Goal: Find specific page/section: Find specific page/section

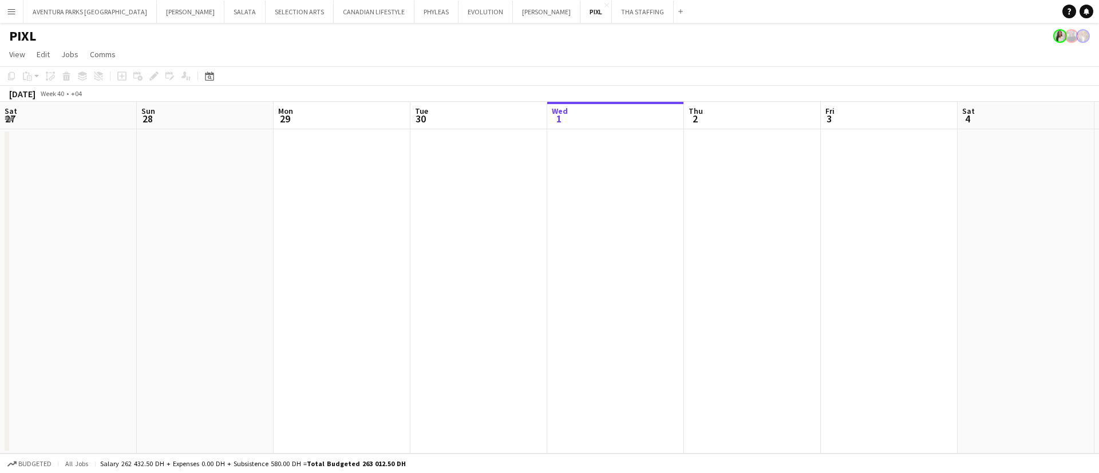
scroll to position [0, 274]
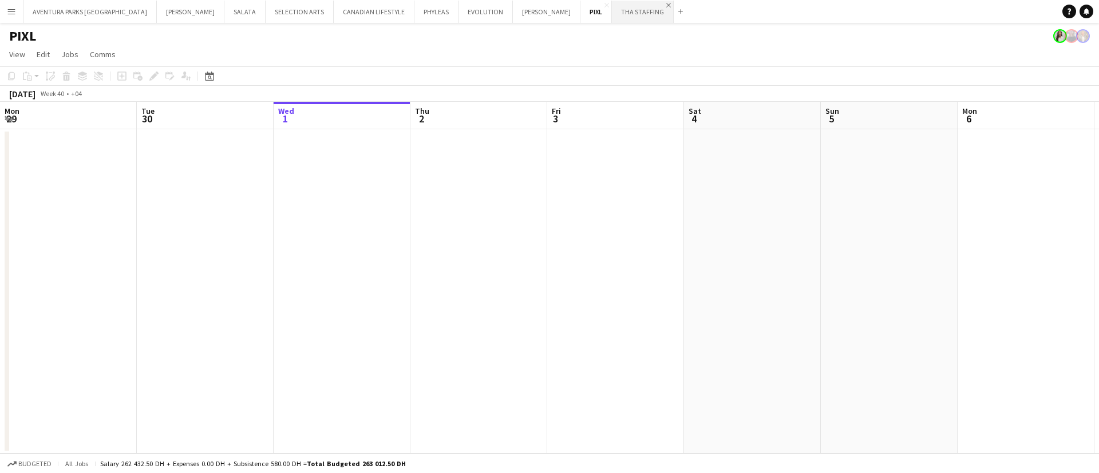
click at [666, 5] on app-icon "Close" at bounding box center [668, 5] width 5 height 5
click at [157, 14] on button "[PERSON_NAME] Close" at bounding box center [191, 12] width 68 height 22
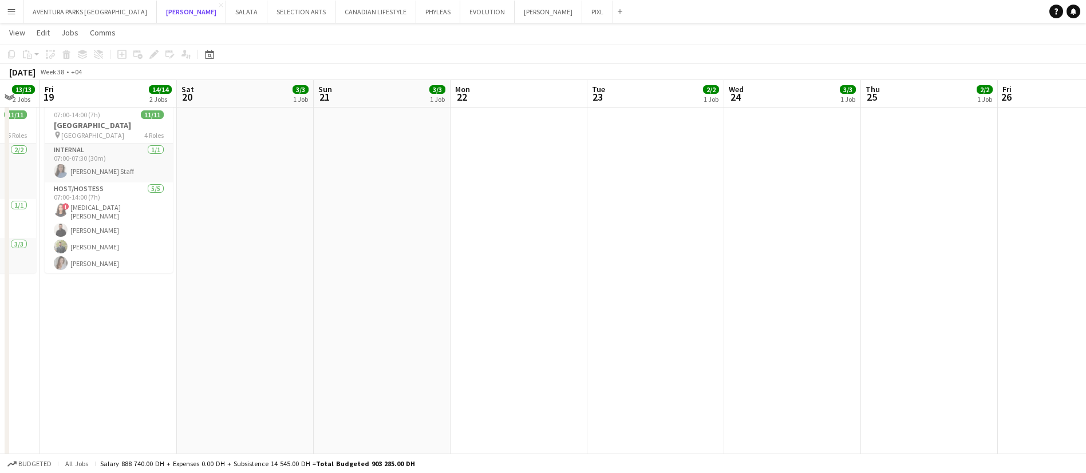
scroll to position [0, 369]
click at [157, 14] on button "[PERSON_NAME] Close" at bounding box center [191, 12] width 69 height 22
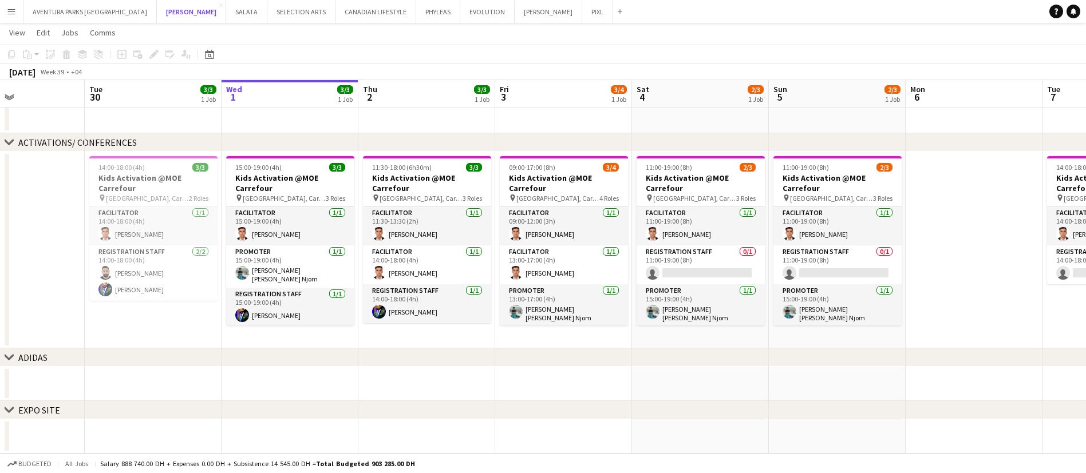
scroll to position [0, 327]
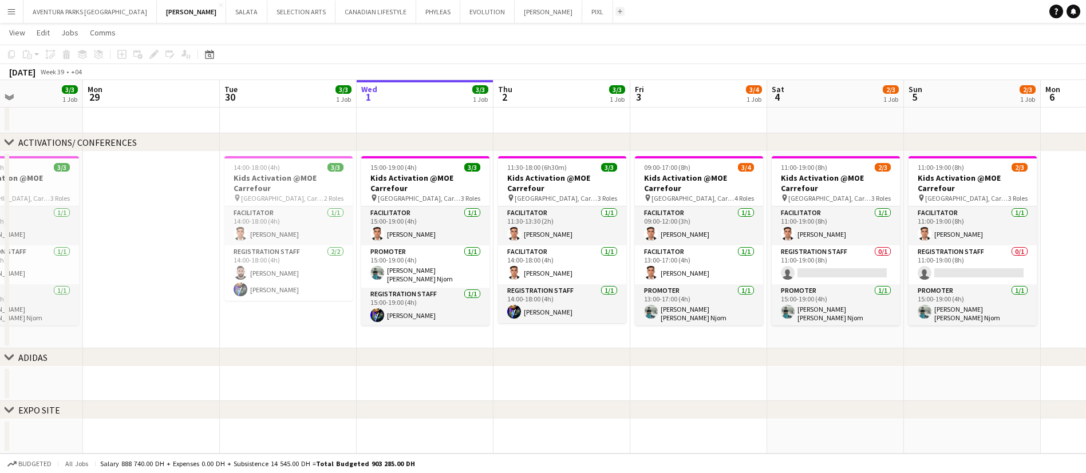
click at [615, 10] on button "Add" at bounding box center [619, 11] width 9 height 9
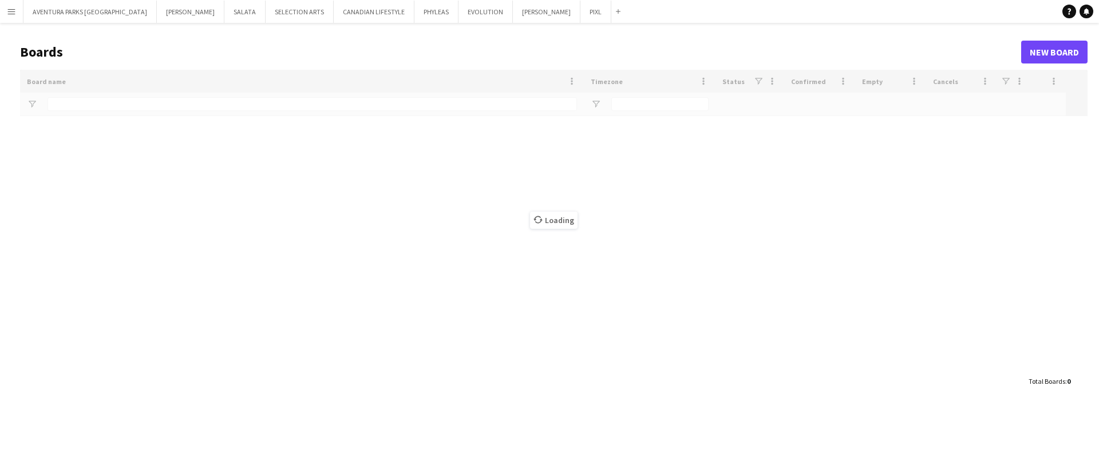
click at [10, 13] on app-icon "Menu" at bounding box center [11, 11] width 9 height 9
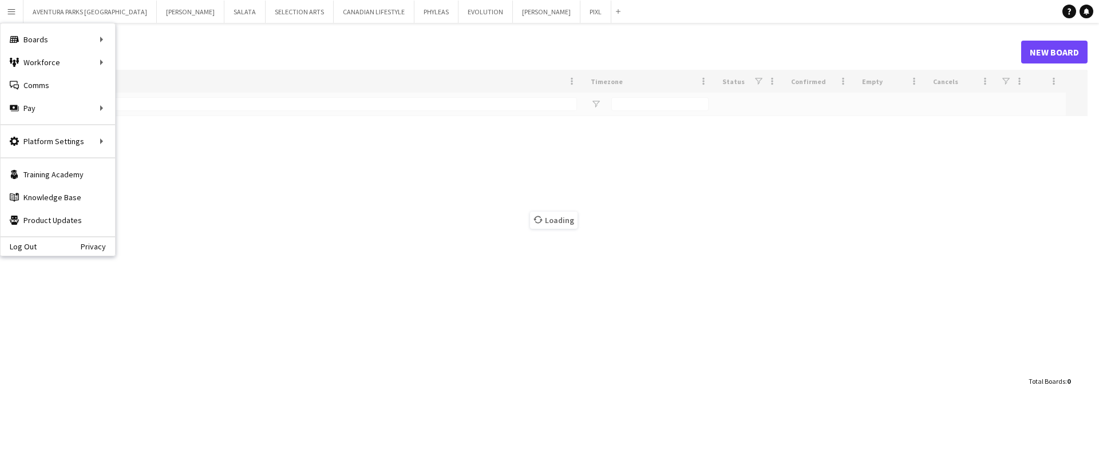
type input "***"
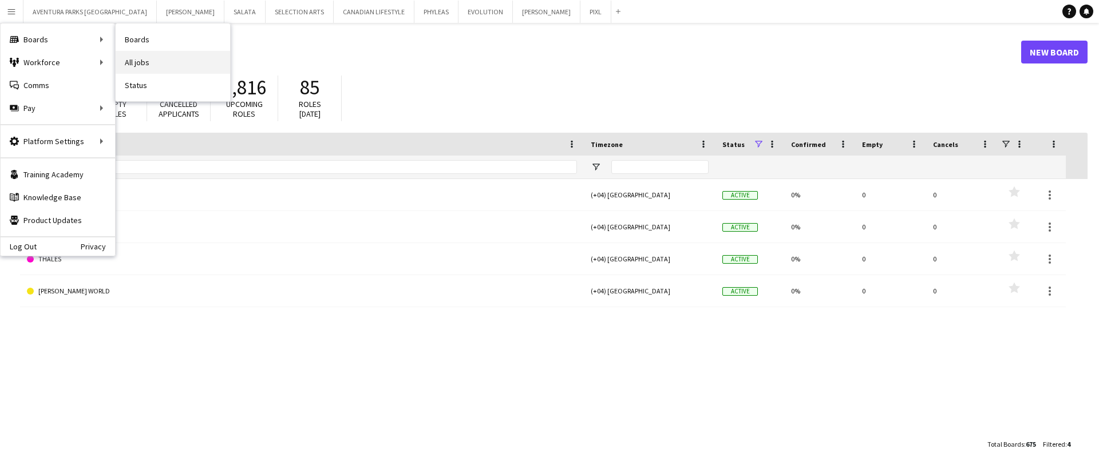
click at [194, 70] on link "All jobs" at bounding box center [173, 62] width 114 height 23
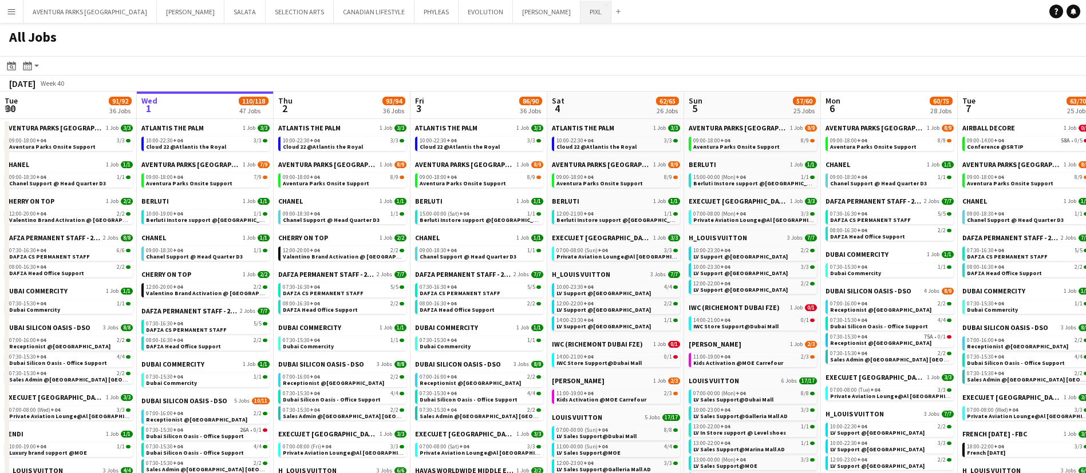
click at [580, 11] on button "PIXL Close" at bounding box center [595, 12] width 31 height 22
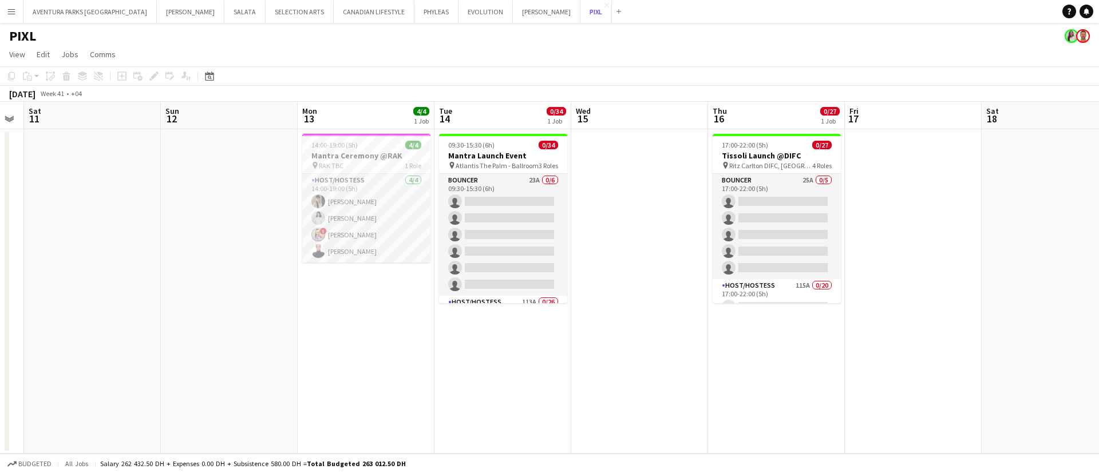
scroll to position [0, 394]
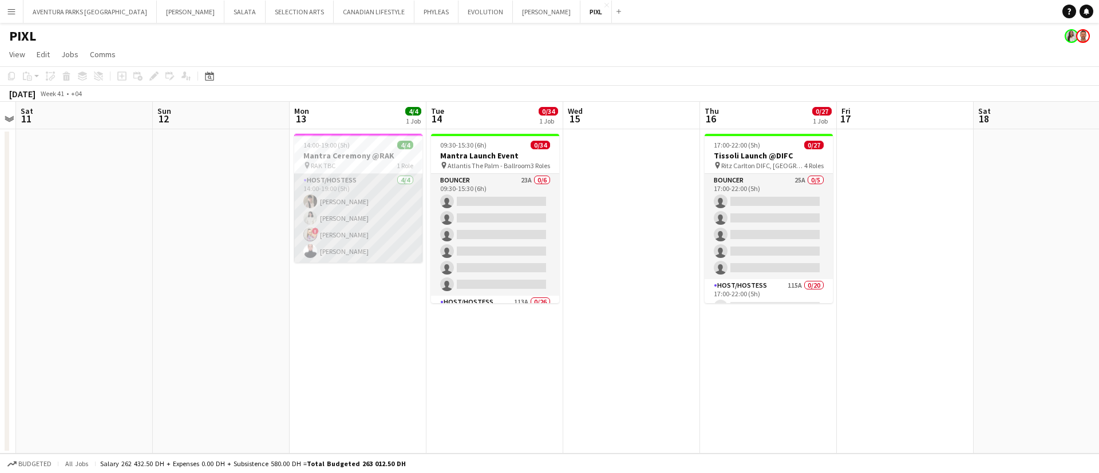
click at [364, 205] on app-card-role "Host/Hostess [DATE] 14:00-19:00 (5h) Dunia [PERSON_NAME] ! [PERSON_NAME] [PERSO…" at bounding box center [358, 218] width 128 height 89
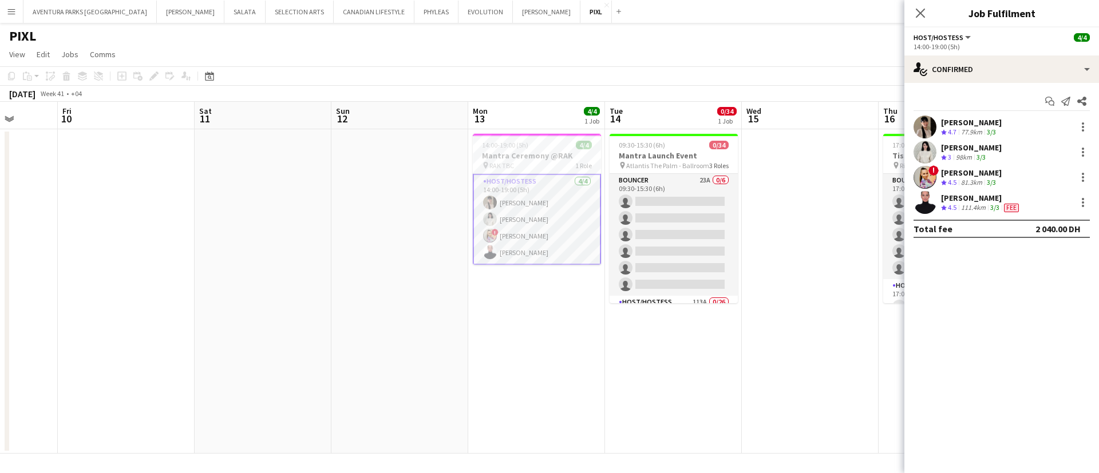
scroll to position [0, 353]
click at [929, 116] on app-user-avatar at bounding box center [924, 127] width 23 height 23
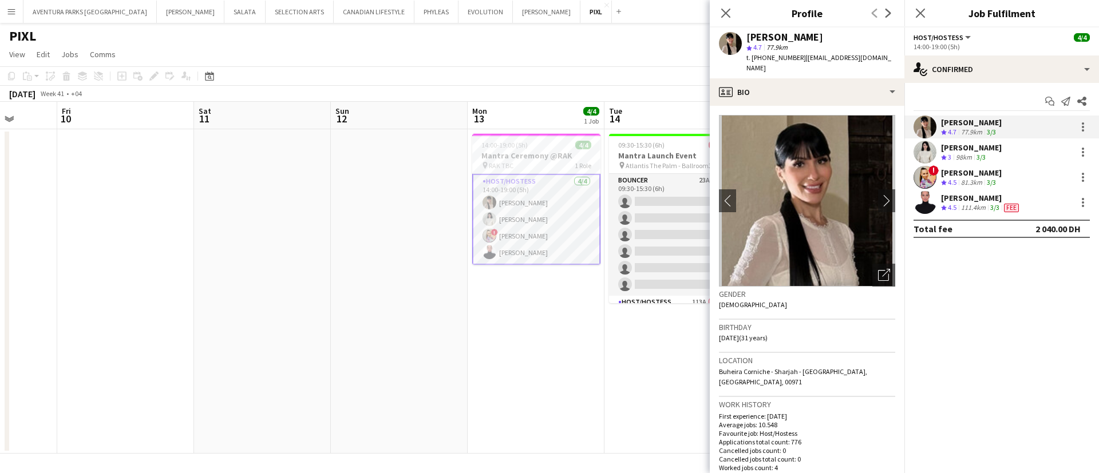
click at [926, 153] on app-user-avatar at bounding box center [924, 152] width 23 height 23
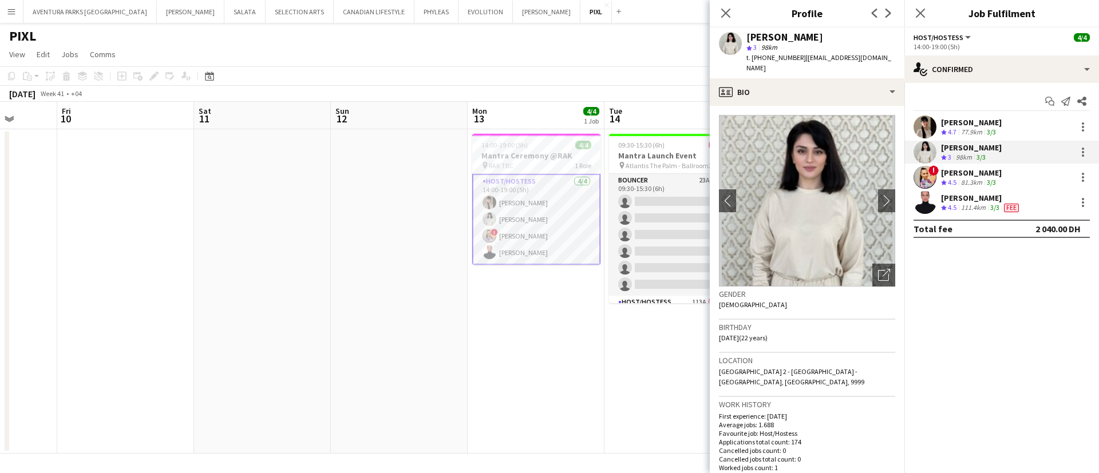
click at [927, 177] on app-user-avatar at bounding box center [924, 177] width 23 height 23
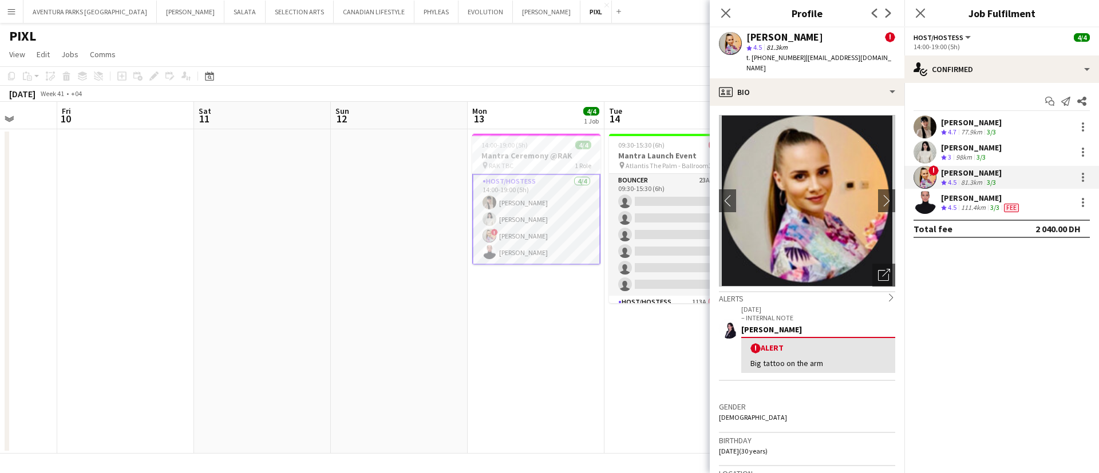
click at [921, 205] on app-user-avatar at bounding box center [924, 202] width 23 height 23
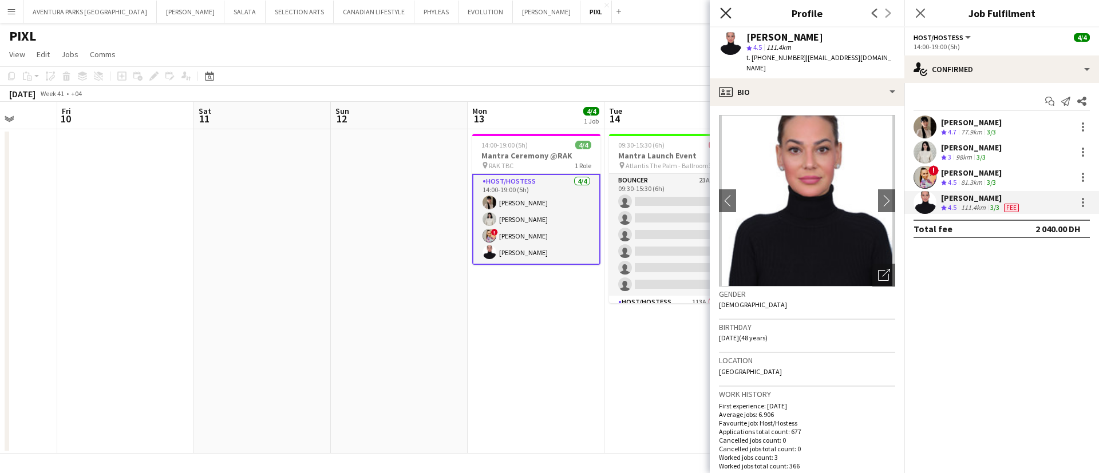
click at [724, 13] on icon "Close pop-in" at bounding box center [725, 12] width 11 height 11
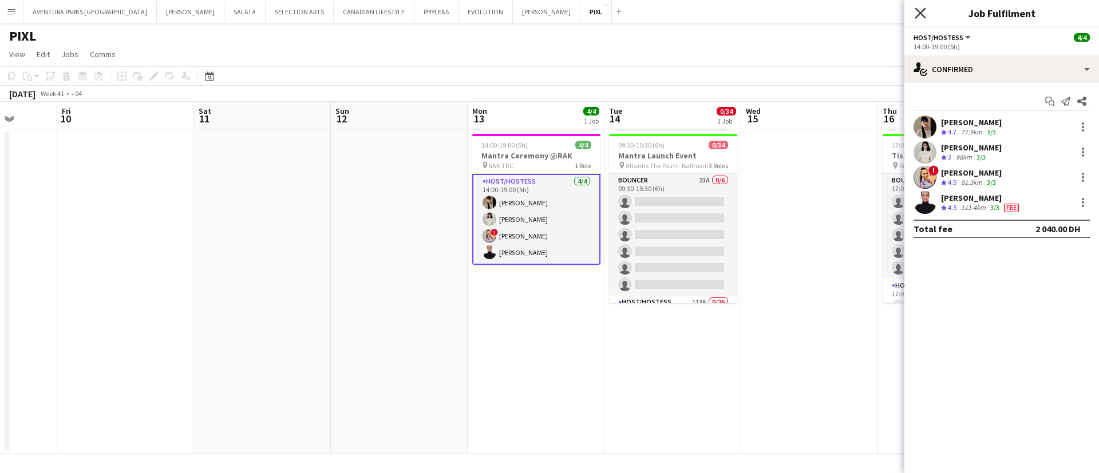
click at [920, 13] on icon at bounding box center [920, 12] width 11 height 11
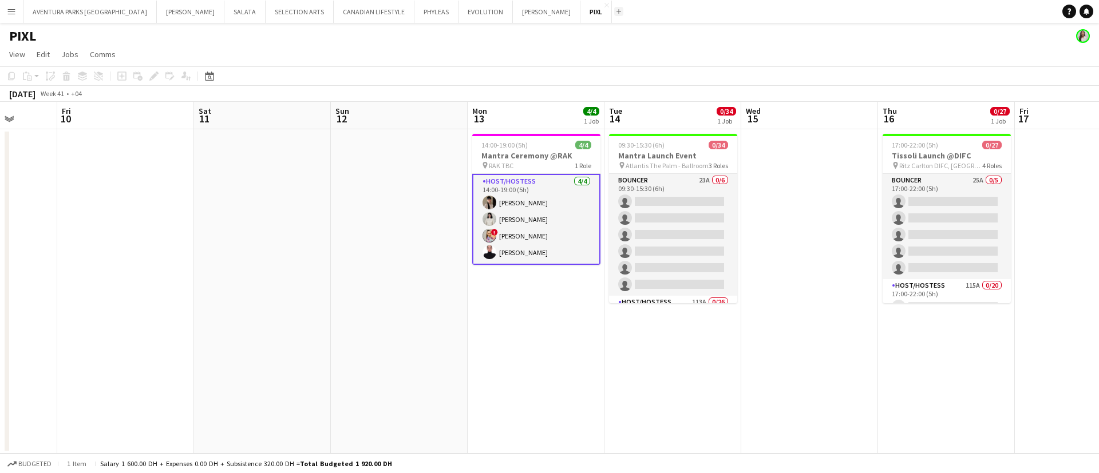
click at [616, 9] on app-icon "Add" at bounding box center [618, 11] width 5 height 5
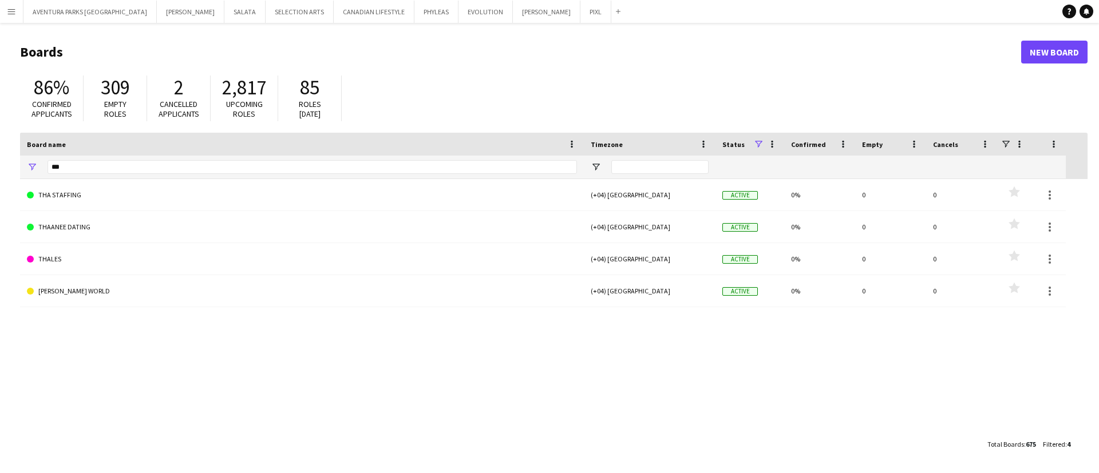
drag, startPoint x: 86, startPoint y: 176, endPoint x: 28, endPoint y: 170, distance: 58.7
click at [28, 170] on div "***" at bounding box center [302, 167] width 564 height 23
drag, startPoint x: 86, startPoint y: 165, endPoint x: 22, endPoint y: 166, distance: 64.1
click at [22, 166] on div "***" at bounding box center [302, 167] width 564 height 23
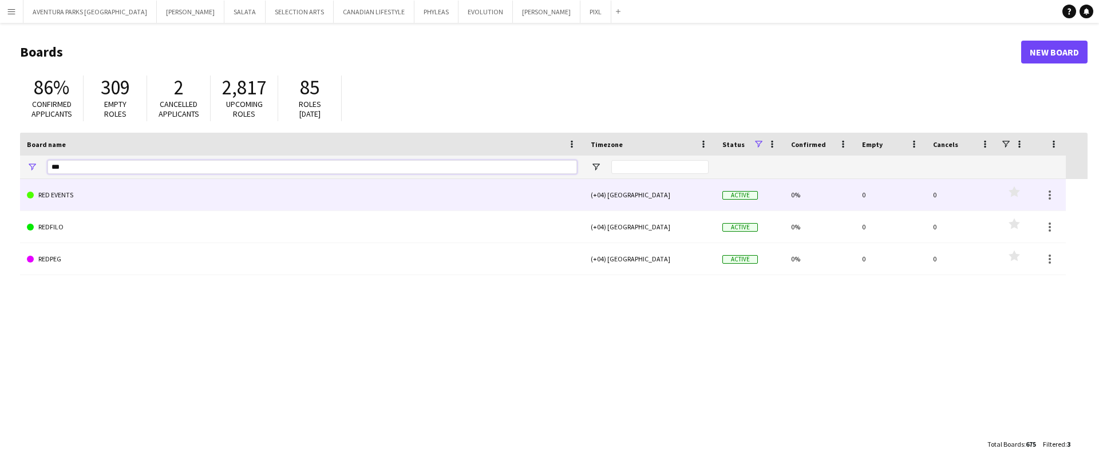
type input "***"
click at [72, 189] on link "RED EVENTS" at bounding box center [302, 195] width 550 height 32
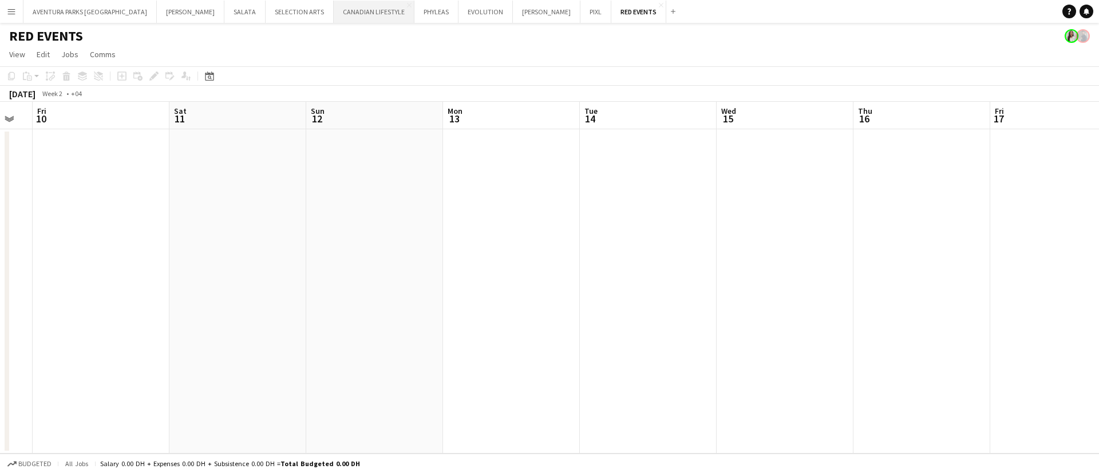
scroll to position [0, 321]
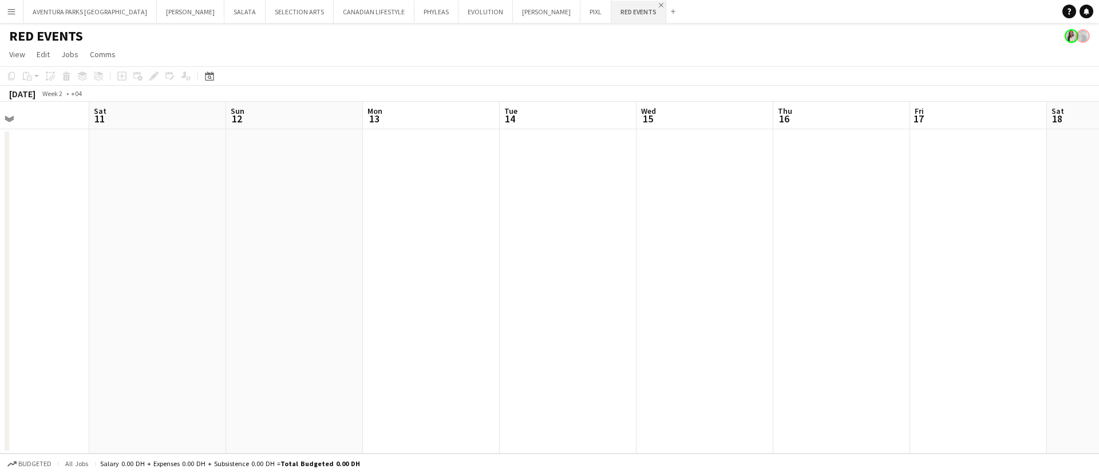
click at [659, 3] on app-icon "Close" at bounding box center [661, 5] width 5 height 5
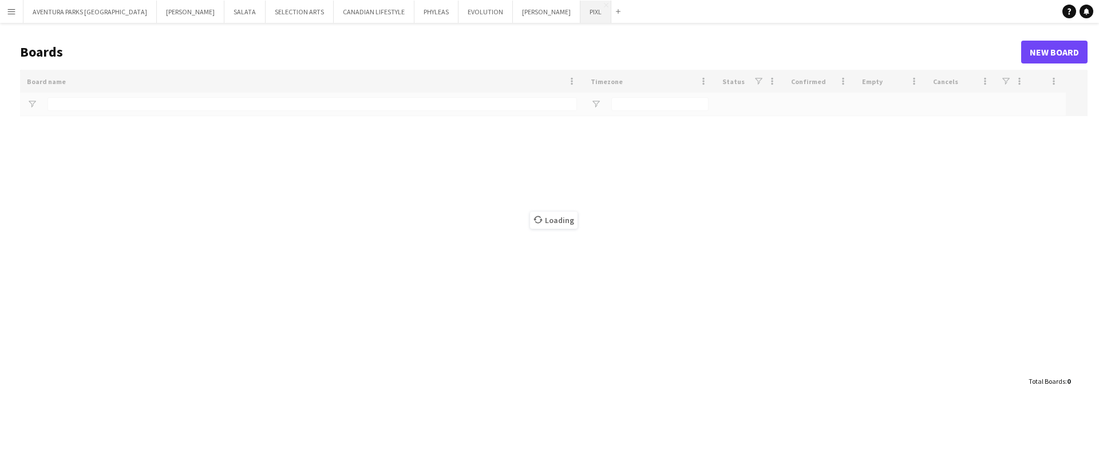
click at [580, 13] on button "PIXL Close" at bounding box center [595, 12] width 31 height 22
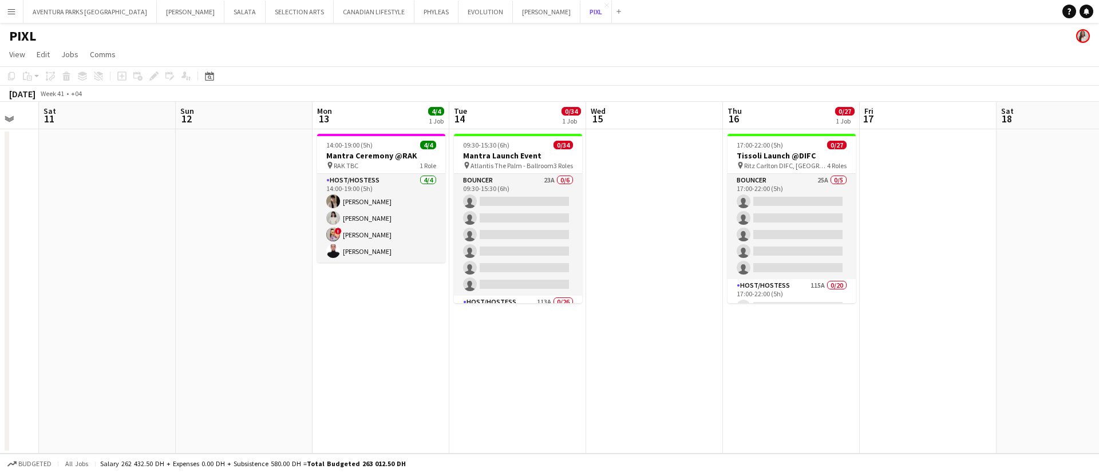
scroll to position [0, 372]
click at [614, 14] on button "Add" at bounding box center [618, 11] width 9 height 9
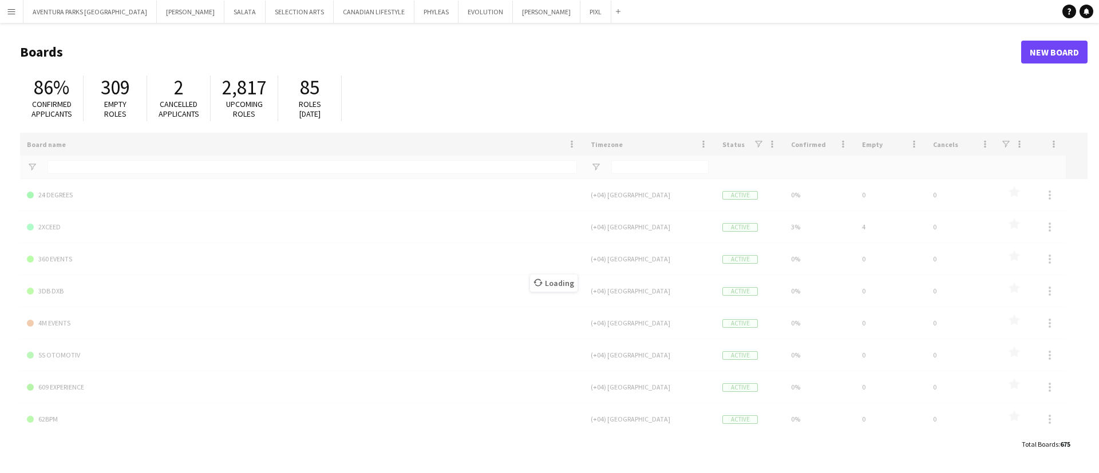
click at [67, 164] on div "Loading" at bounding box center [553, 283] width 1067 height 300
type input "***"
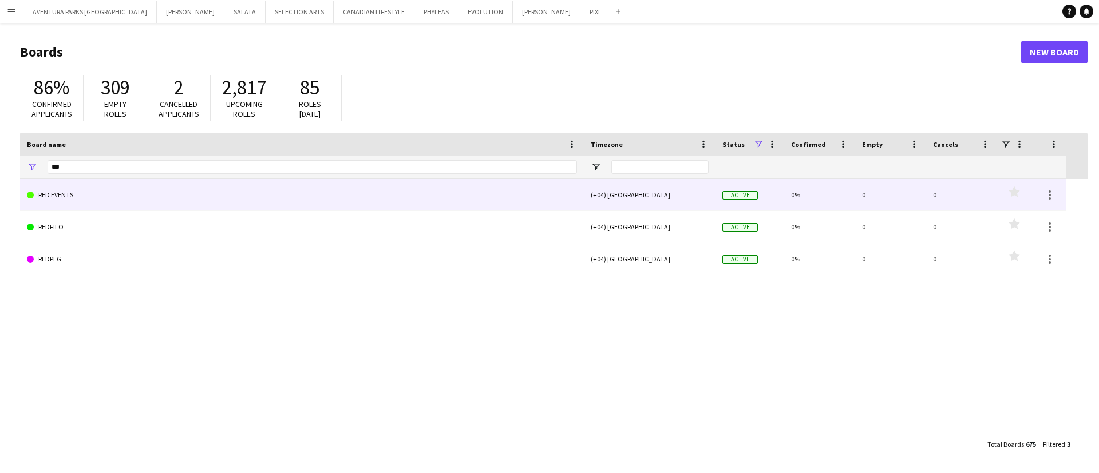
click at [88, 195] on link "RED EVENTS" at bounding box center [302, 195] width 550 height 32
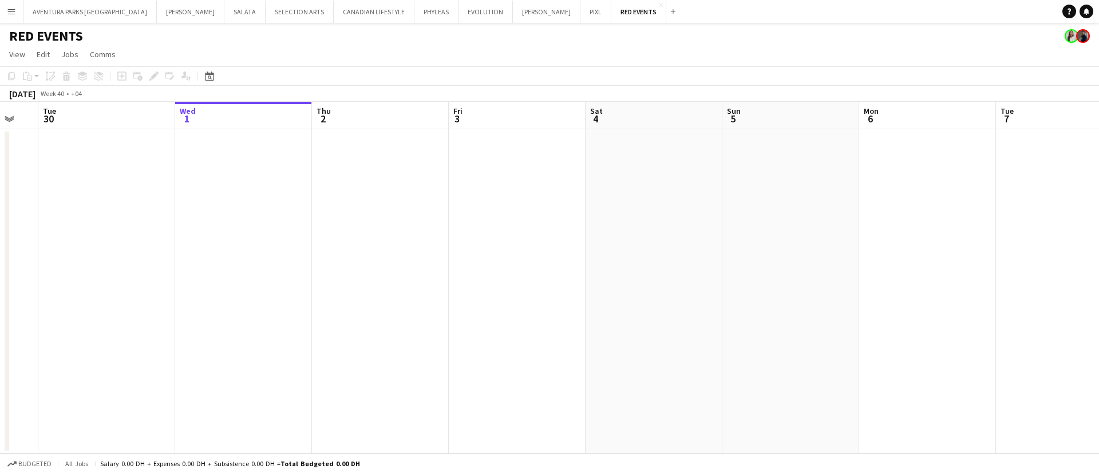
scroll to position [0, 359]
